Goal: Information Seeking & Learning: Learn about a topic

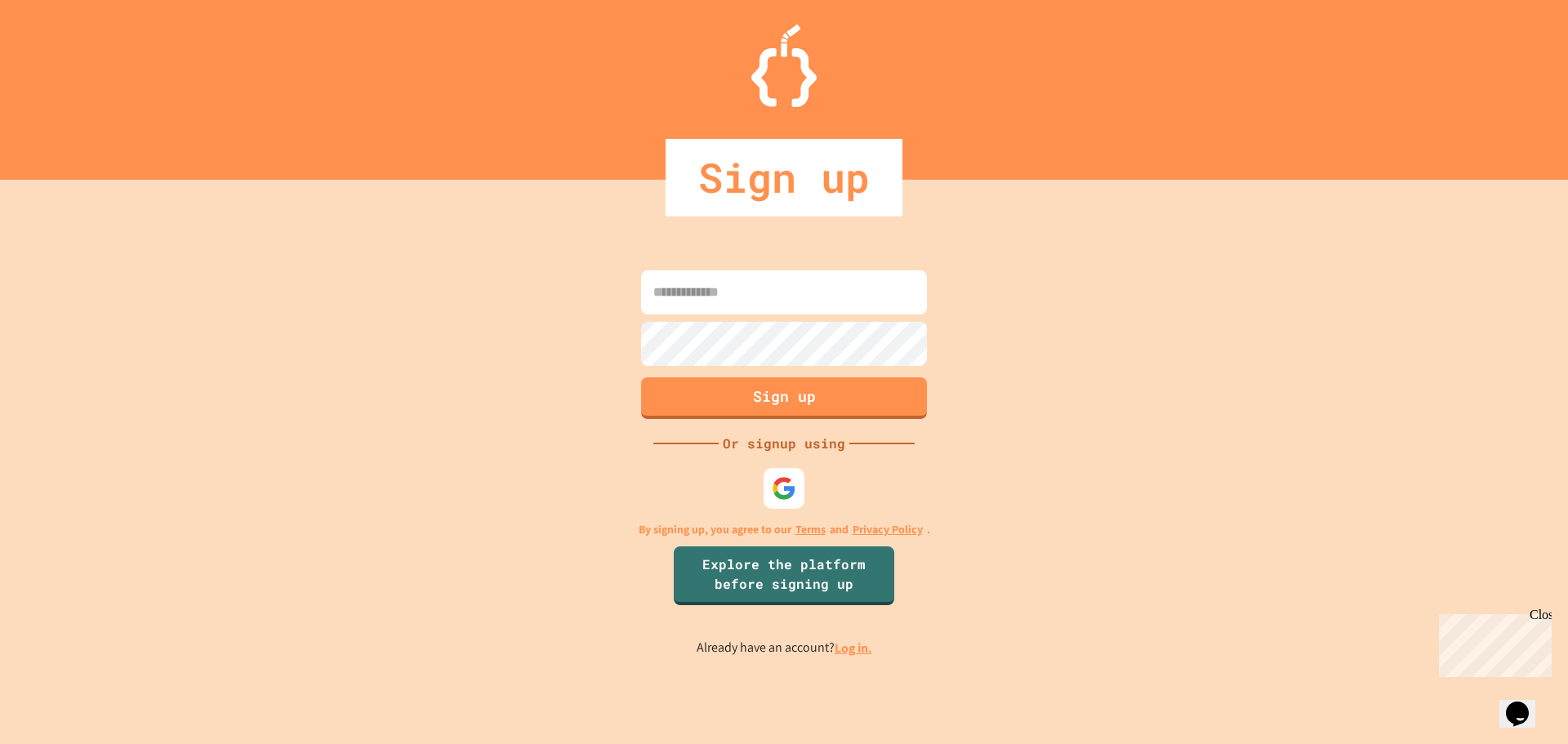
click at [760, 492] on div at bounding box center [784, 488] width 49 height 49
click at [769, 488] on div at bounding box center [784, 488] width 45 height 45
click at [789, 490] on img at bounding box center [784, 488] width 27 height 27
click at [851, 652] on link "Log in." at bounding box center [853, 649] width 38 height 17
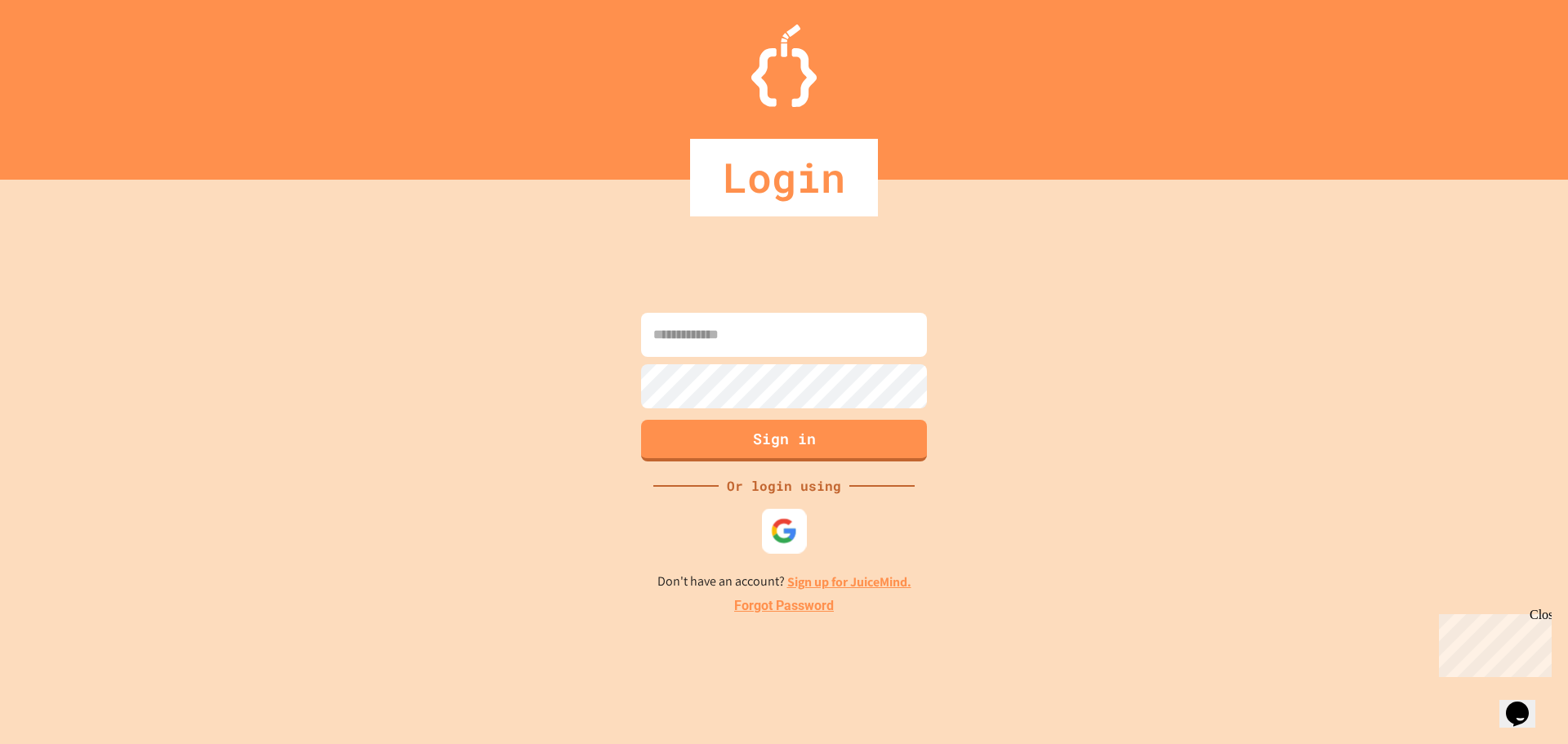
click at [785, 534] on img at bounding box center [784, 530] width 27 height 27
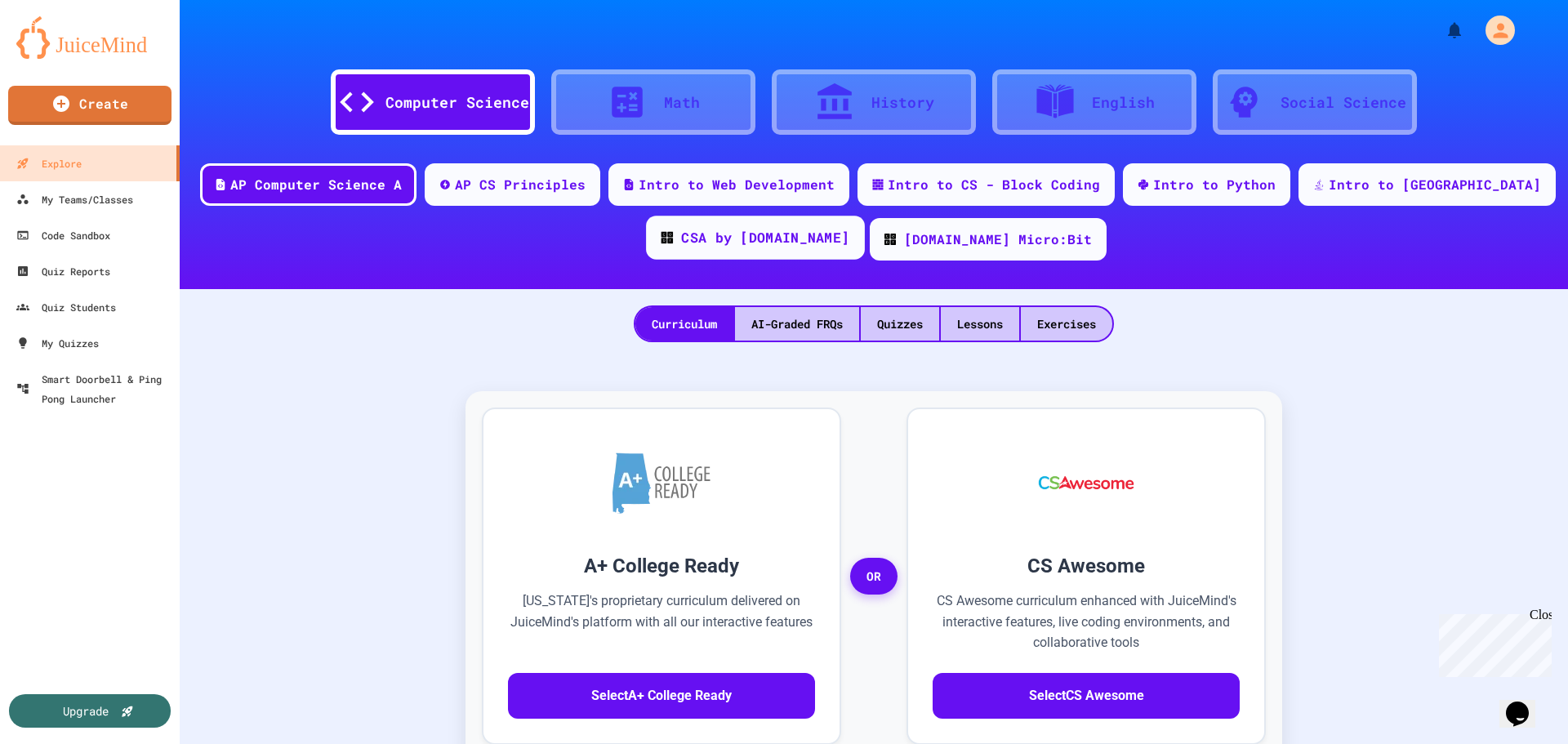
click at [797, 249] on div "CSA by [DOMAIN_NAME]" at bounding box center [756, 238] width 219 height 44
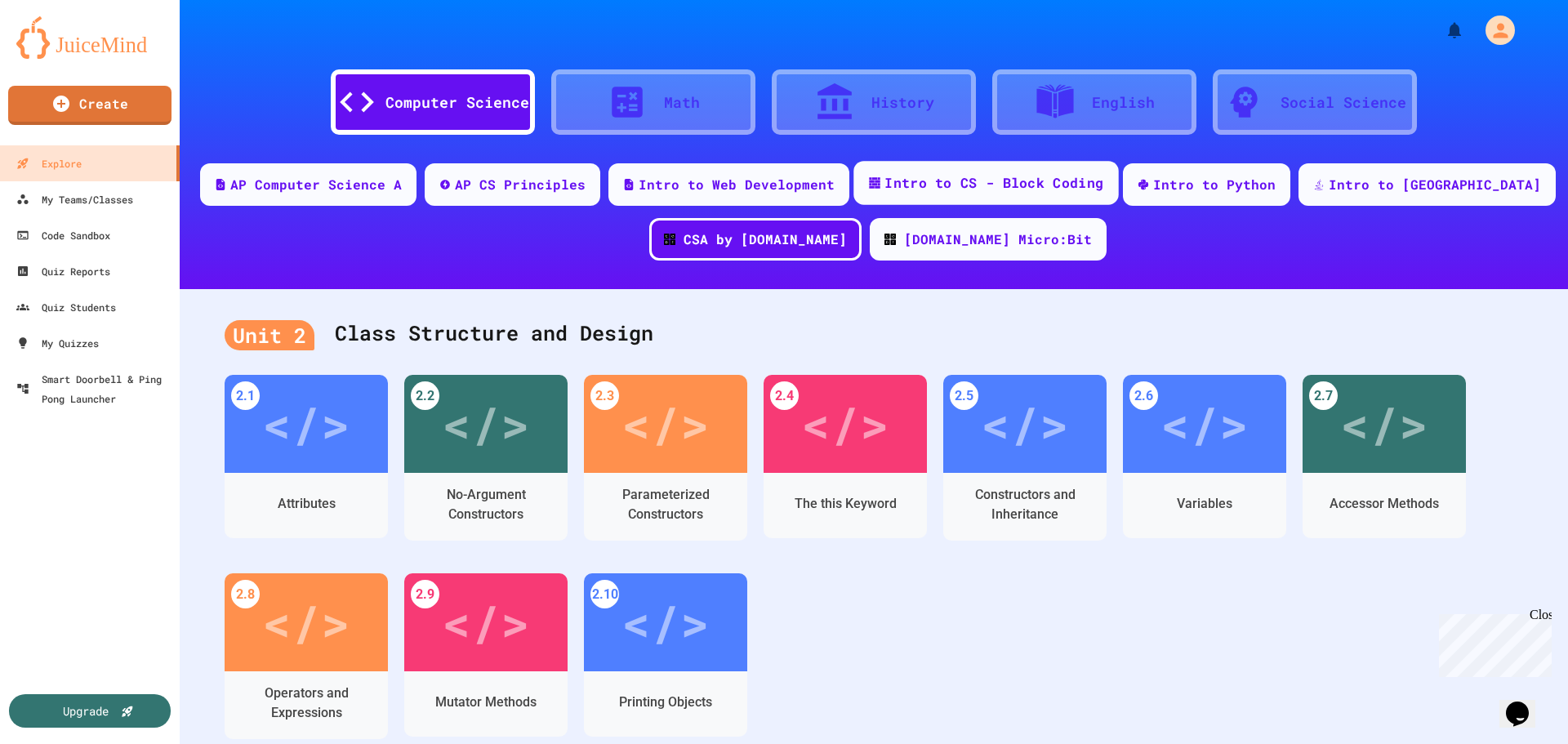
click at [979, 181] on div "Intro to CS - Block Coding" at bounding box center [994, 183] width 219 height 20
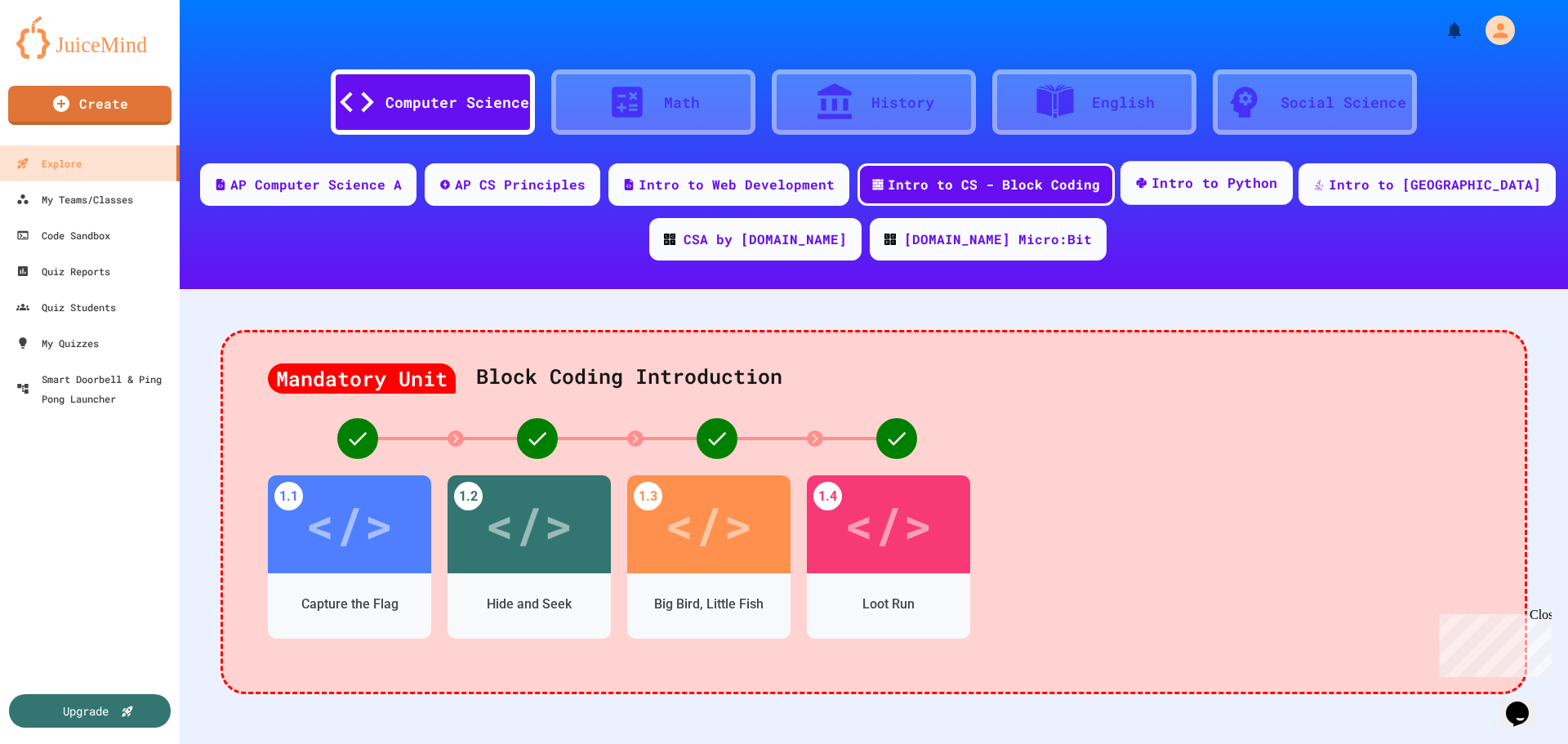
click at [1208, 174] on div "Intro to Python" at bounding box center [1215, 183] width 127 height 20
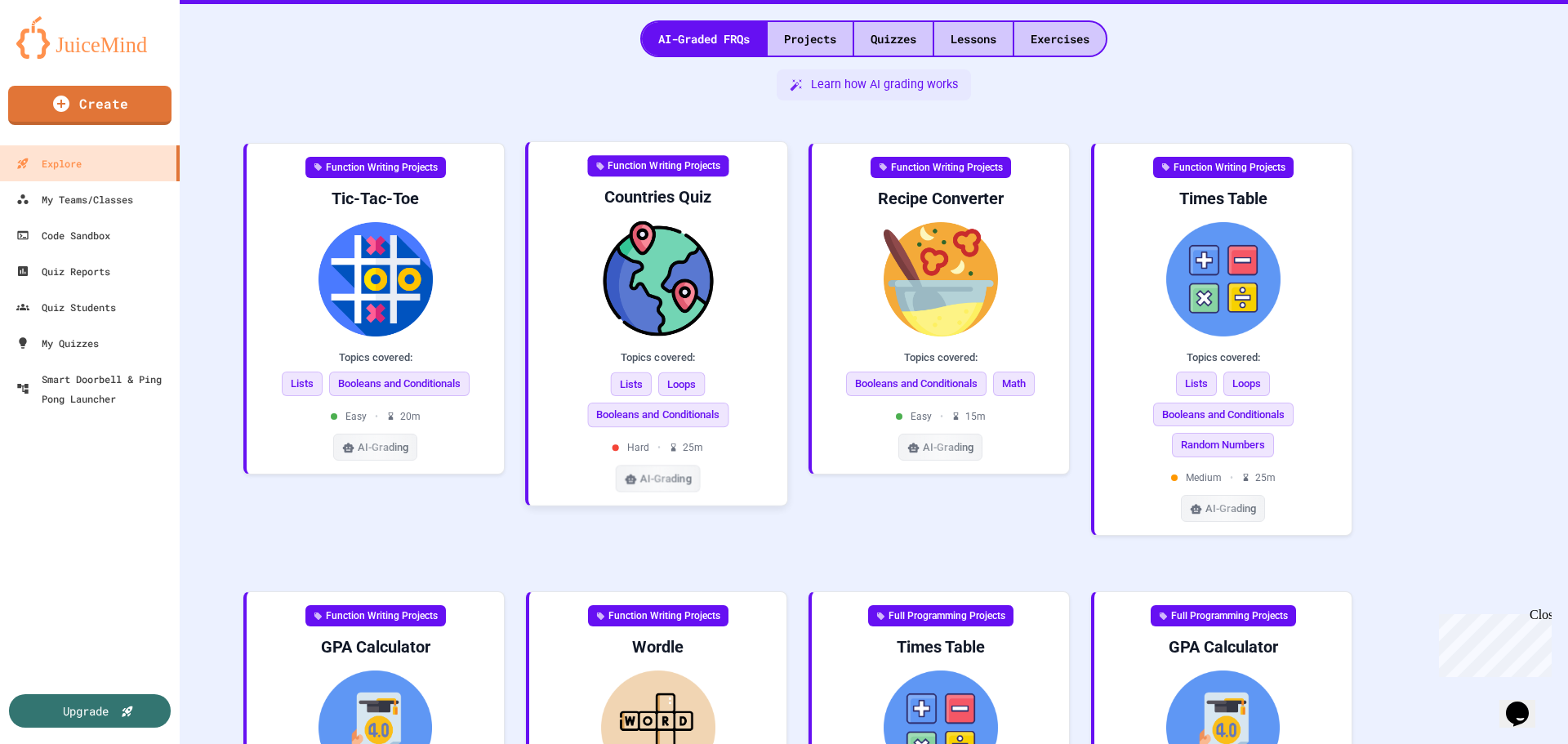
scroll to position [235, 0]
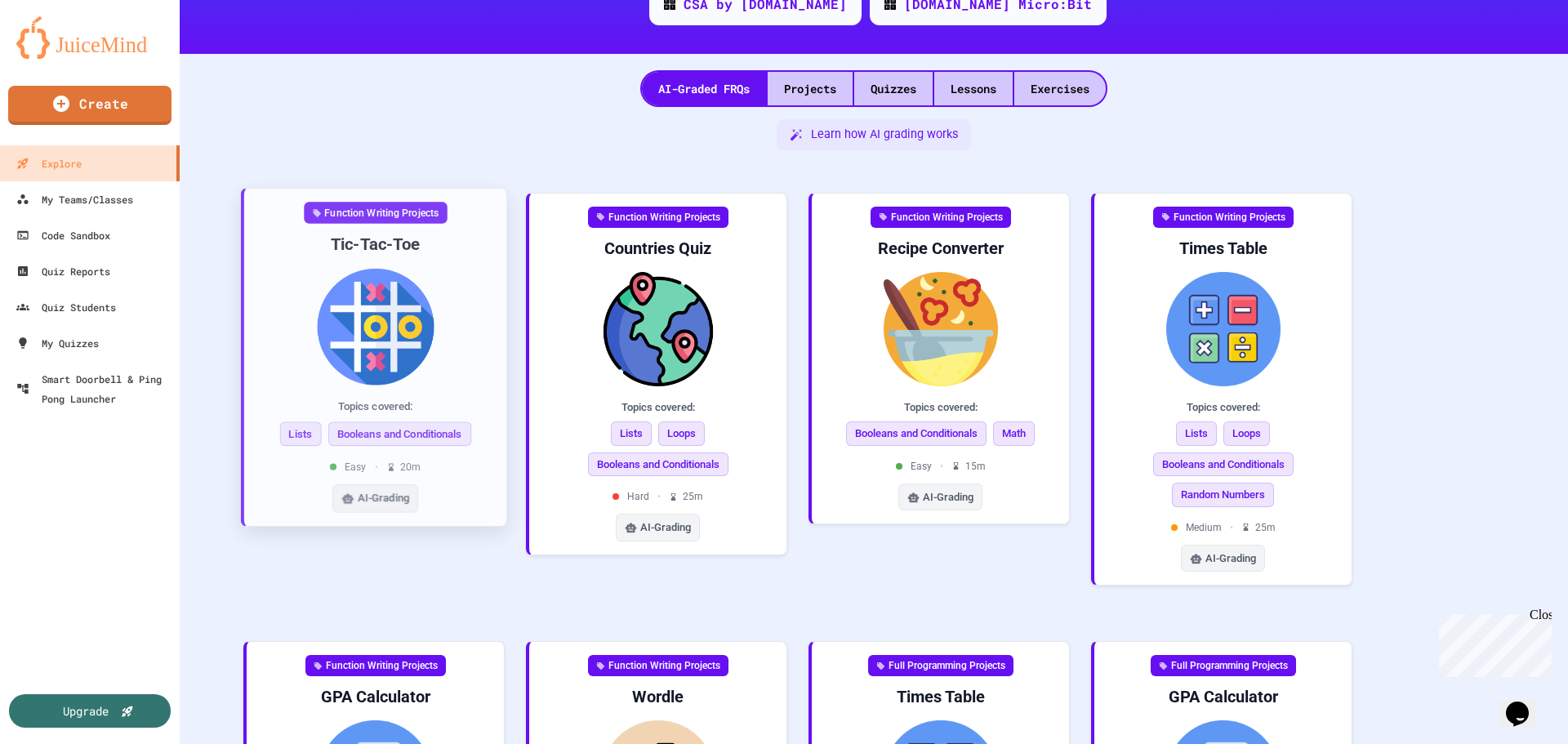
click at [381, 343] on img at bounding box center [374, 325] width 236 height 116
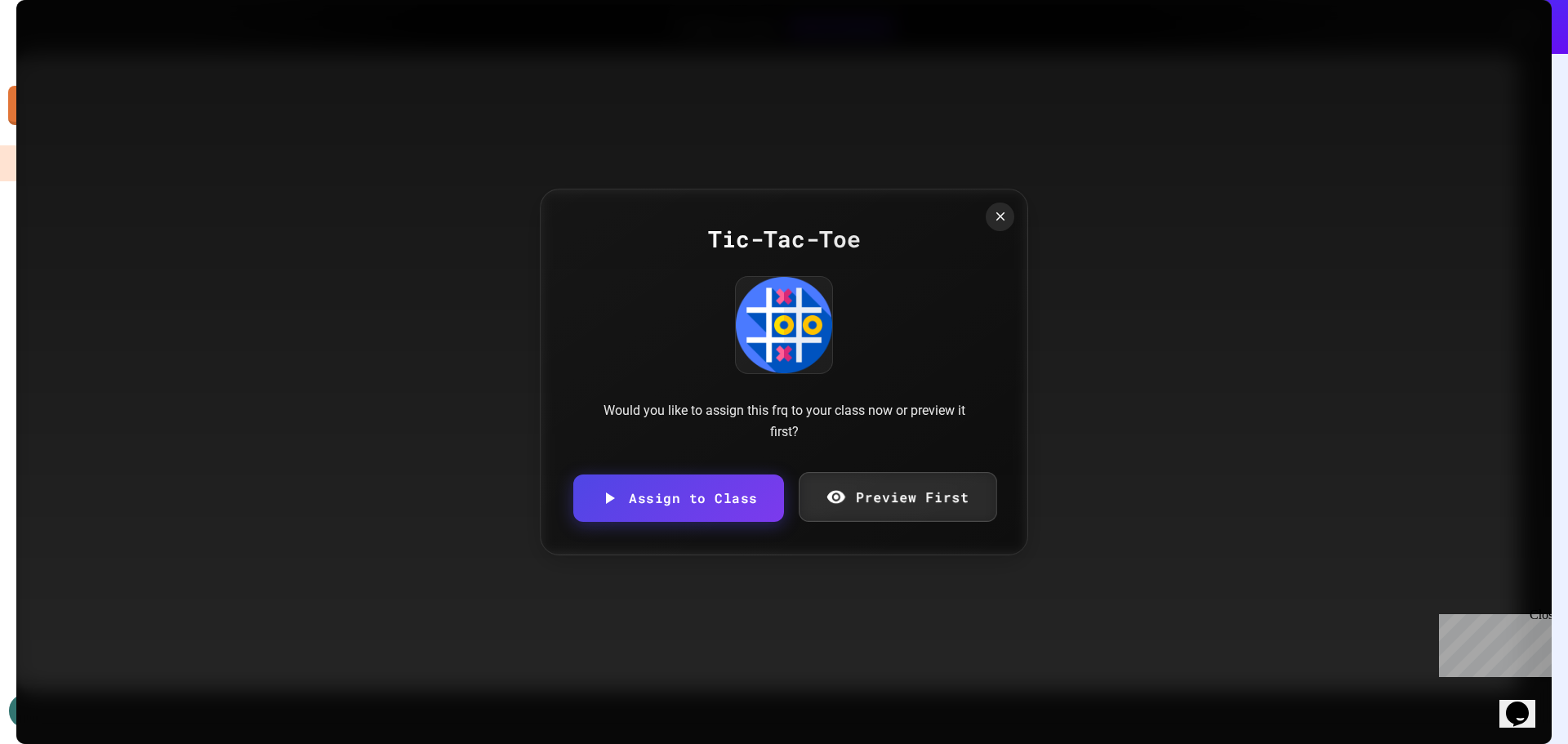
click at [857, 484] on link "Preview First" at bounding box center [897, 498] width 197 height 50
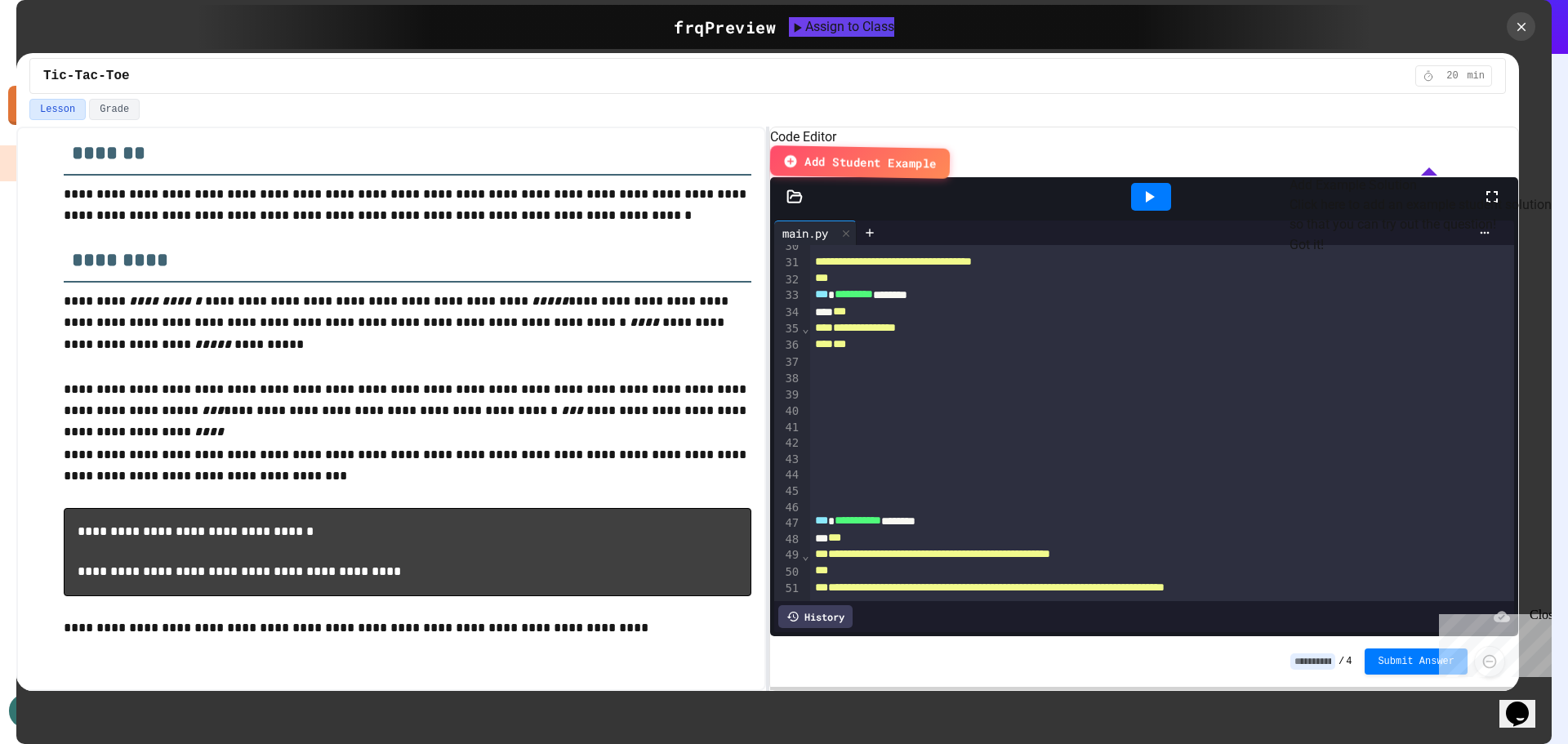
scroll to position [572, 0]
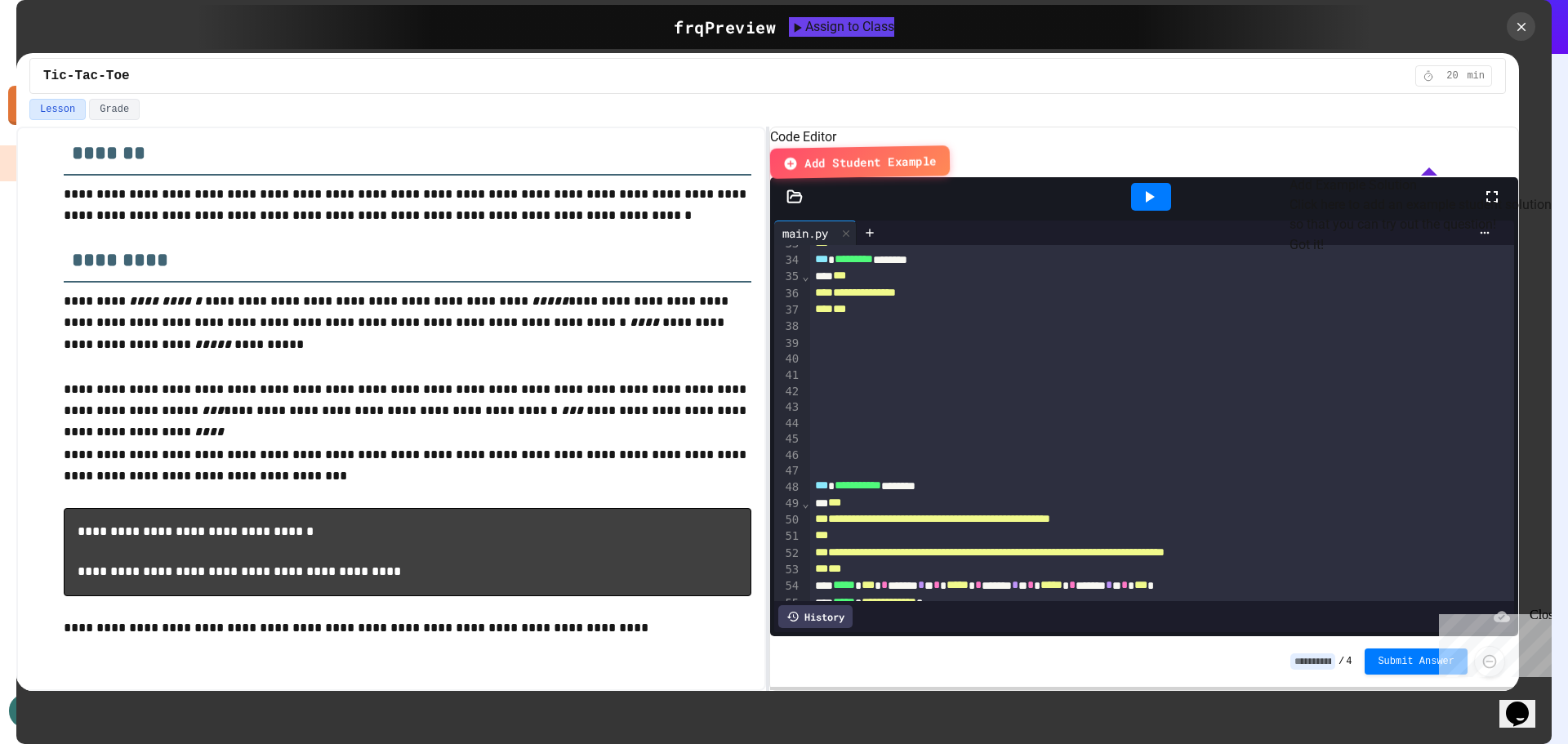
click at [1324, 255] on button "Got it!" at bounding box center [1306, 244] width 35 height 19
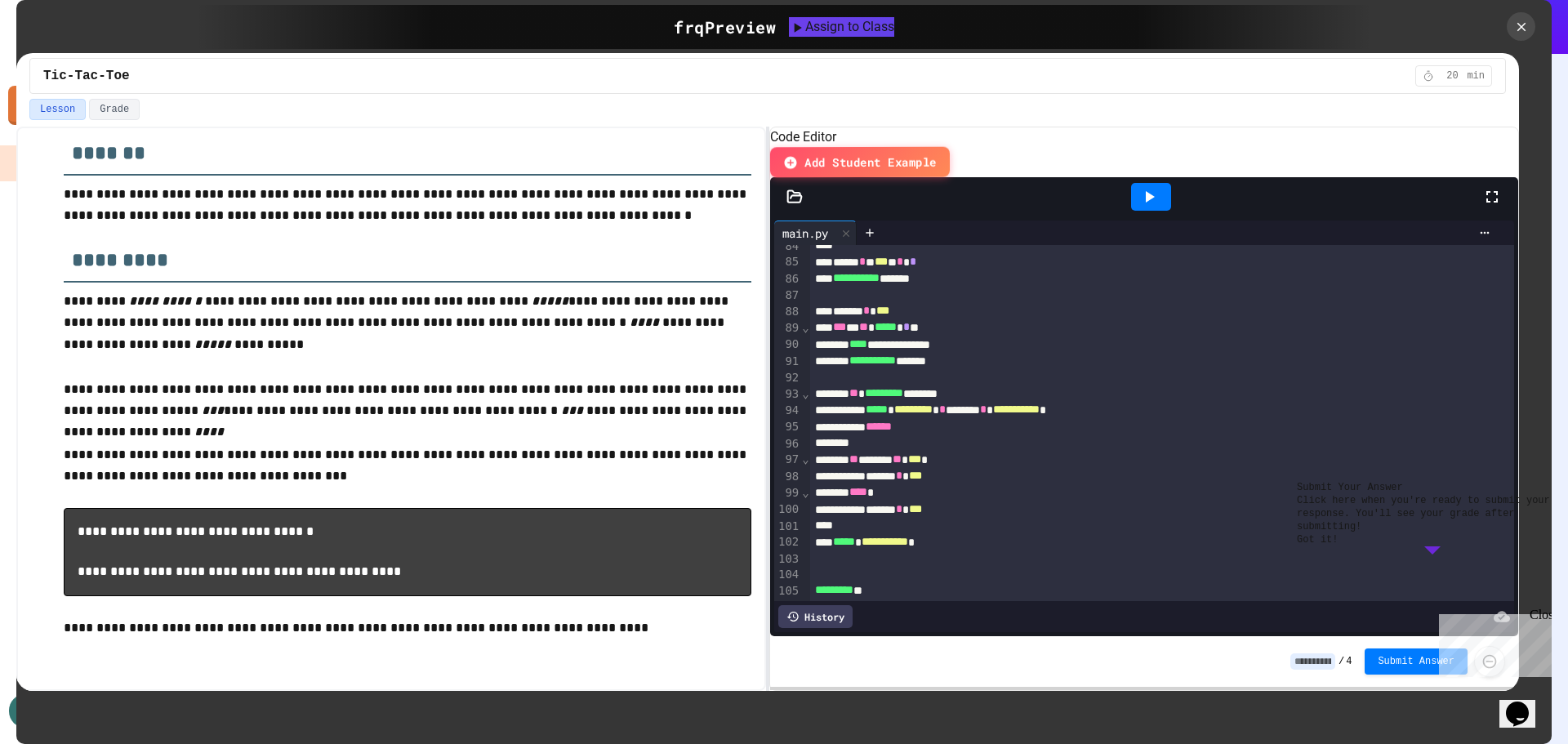
scroll to position [1451, 0]
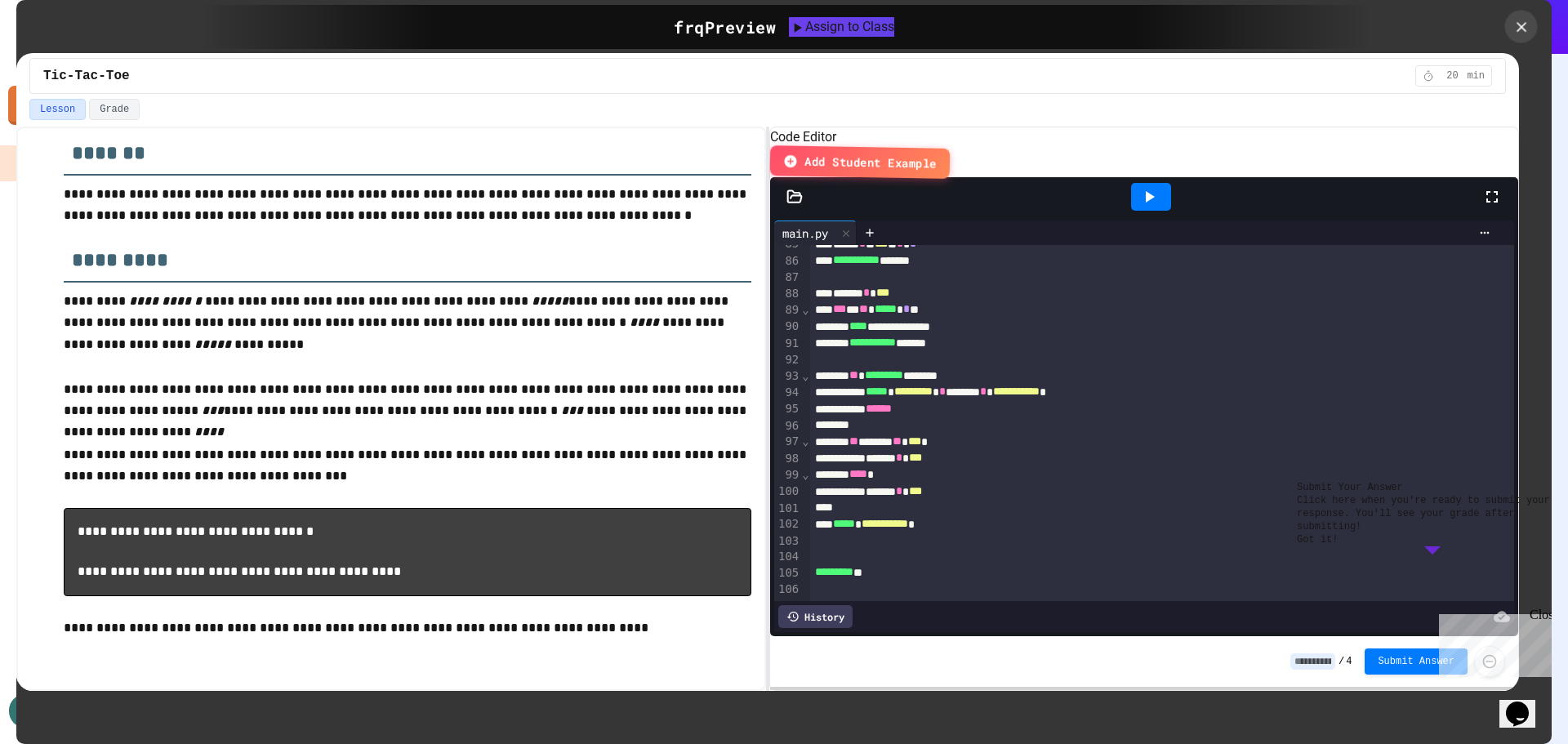
click at [1522, 26] on icon at bounding box center [1521, 26] width 10 height 10
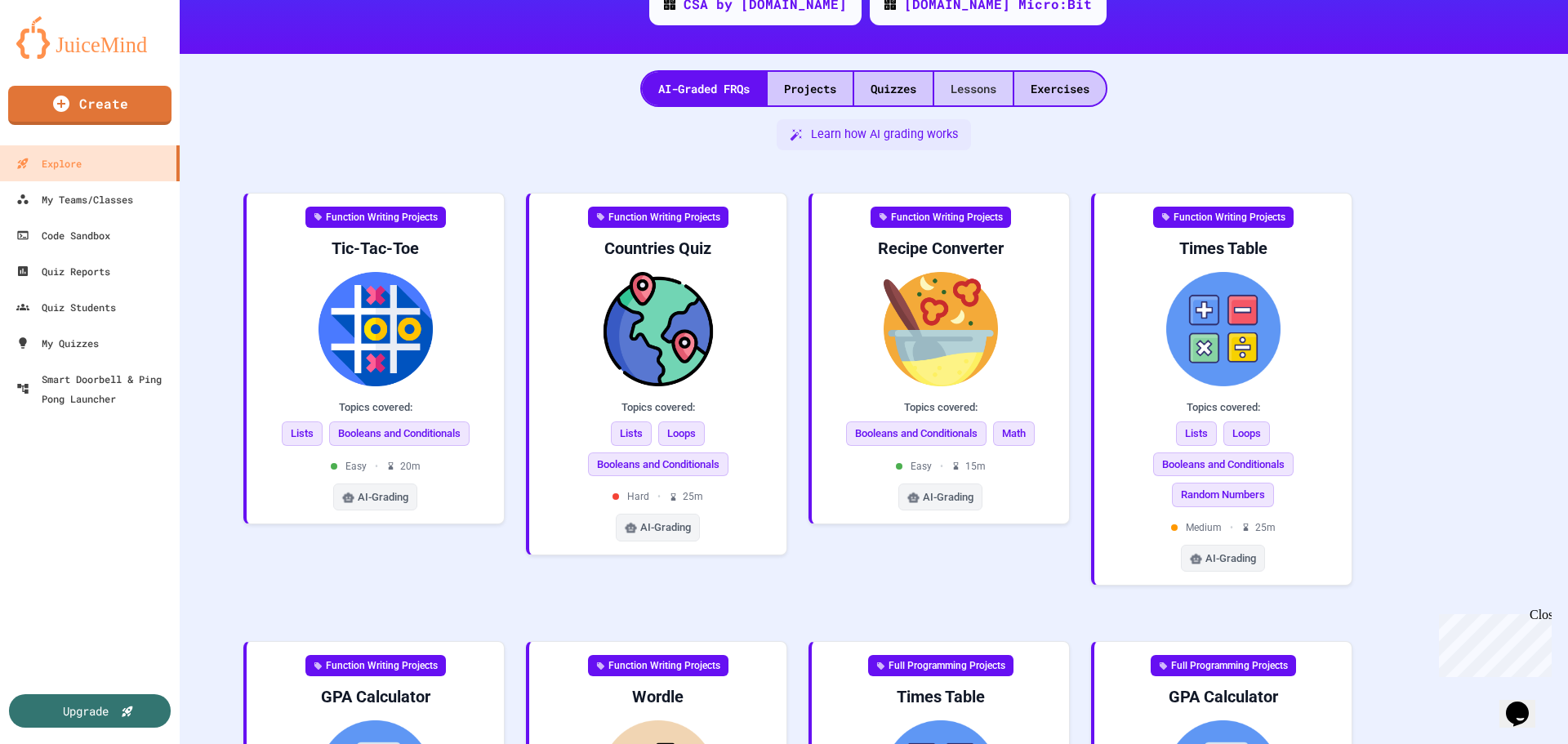
click at [992, 88] on div "Lessons" at bounding box center [973, 89] width 78 height 34
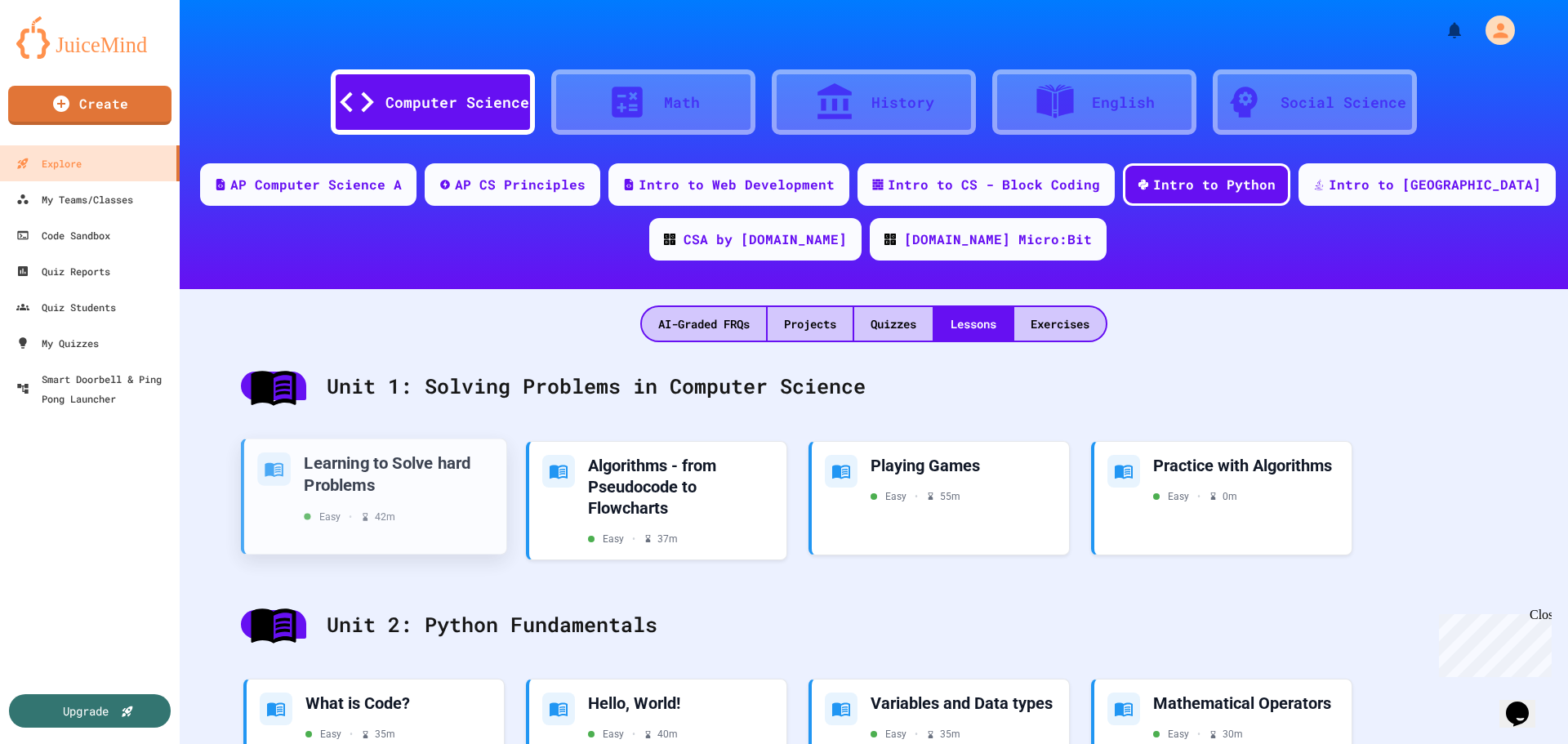
click at [350, 482] on div "Learning to Solve hard Problems" at bounding box center [398, 473] width 190 height 43
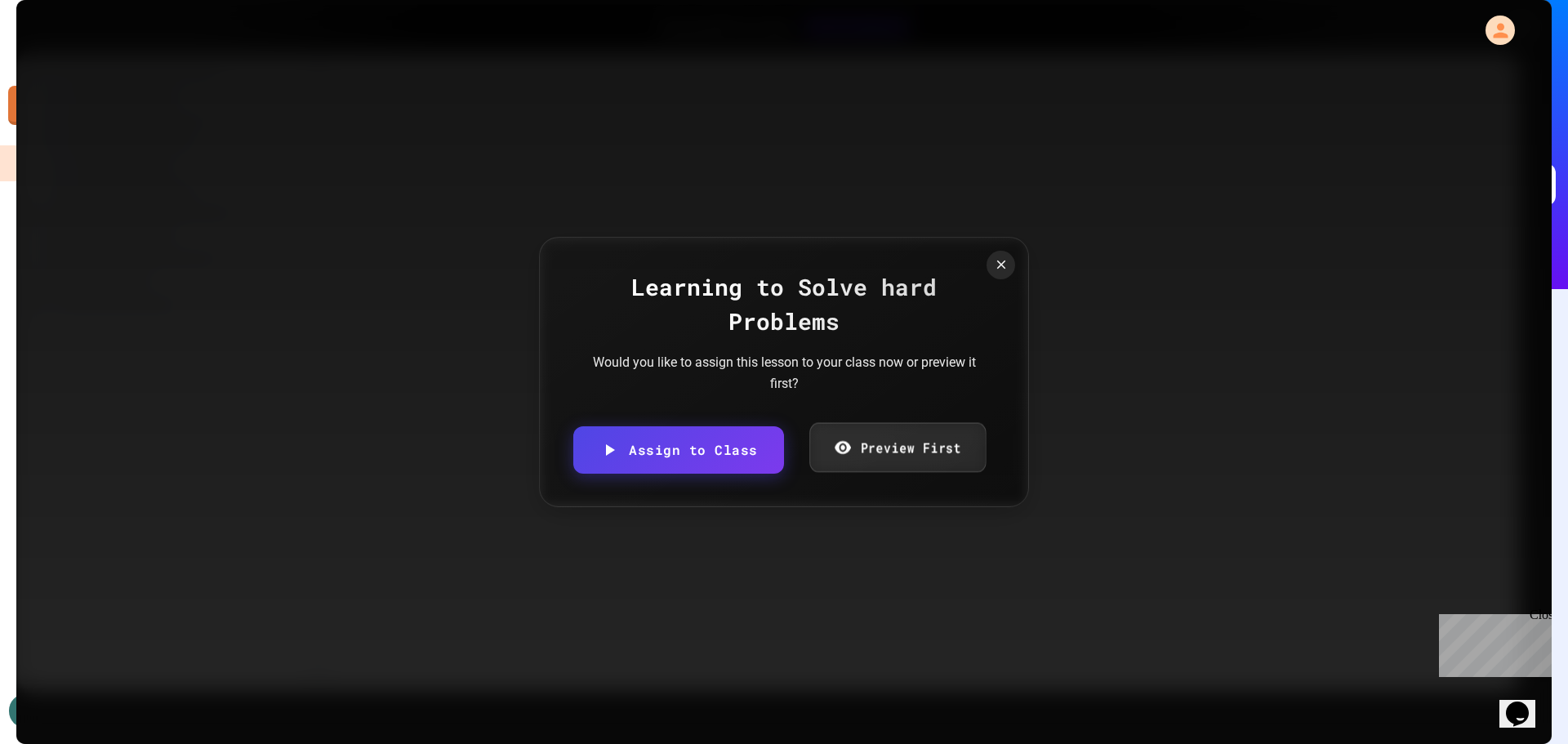
click at [854, 435] on link "Preview First" at bounding box center [897, 449] width 176 height 50
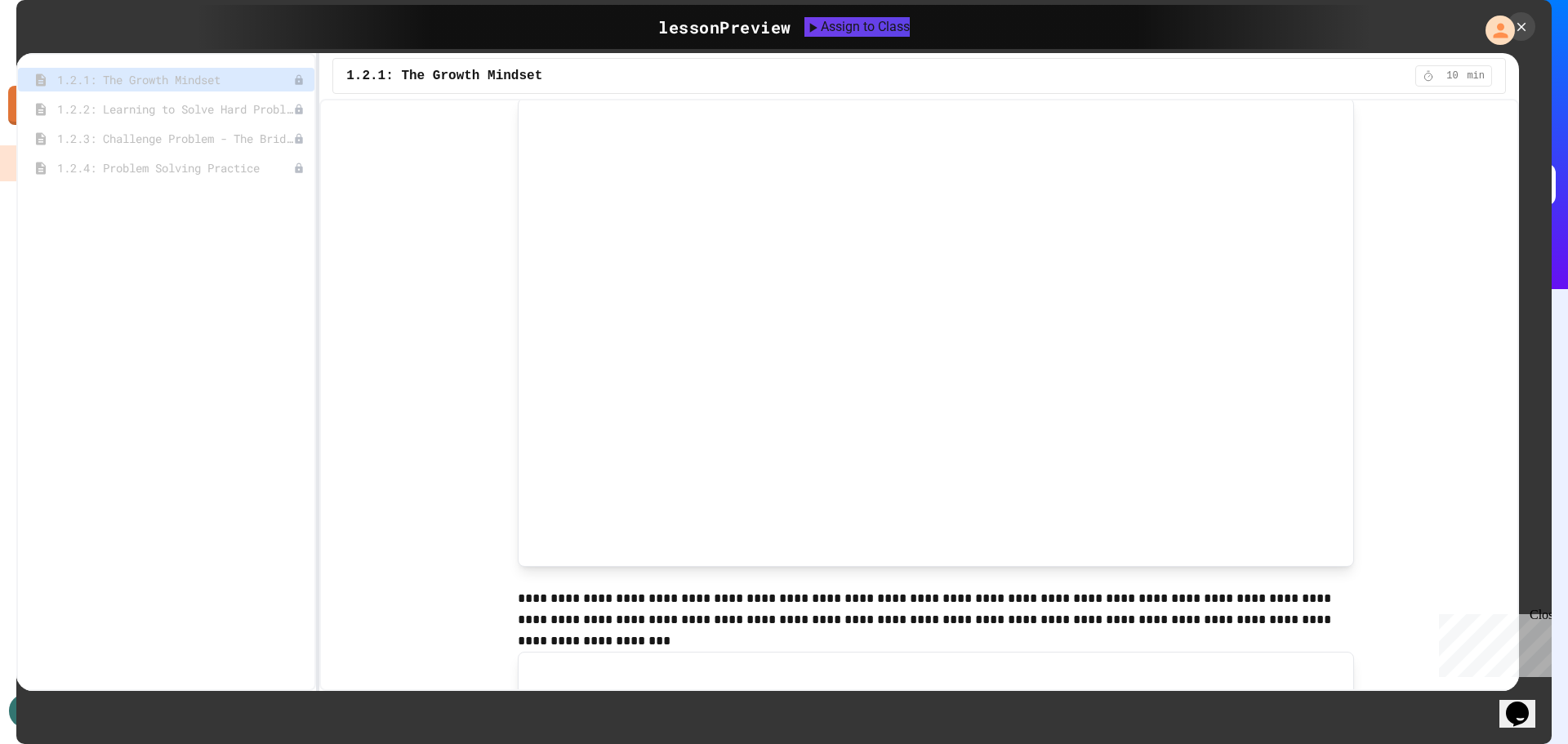
scroll to position [164, 0]
